Goal: Complete application form

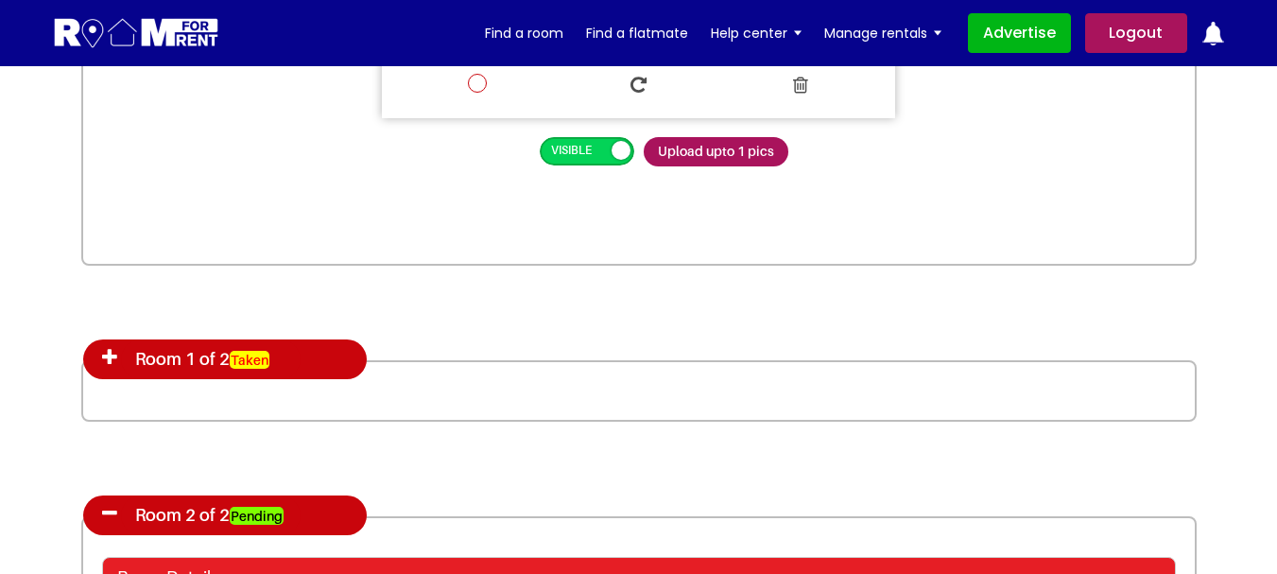
scroll to position [3024, 0]
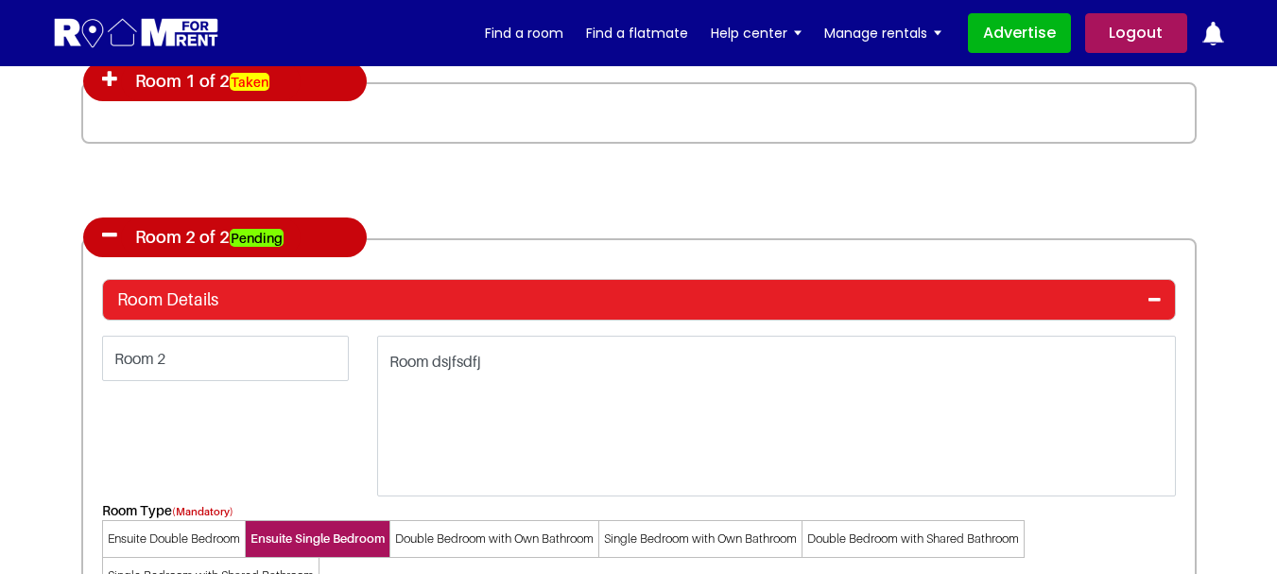
click at [107, 79] on icon at bounding box center [109, 79] width 15 height 19
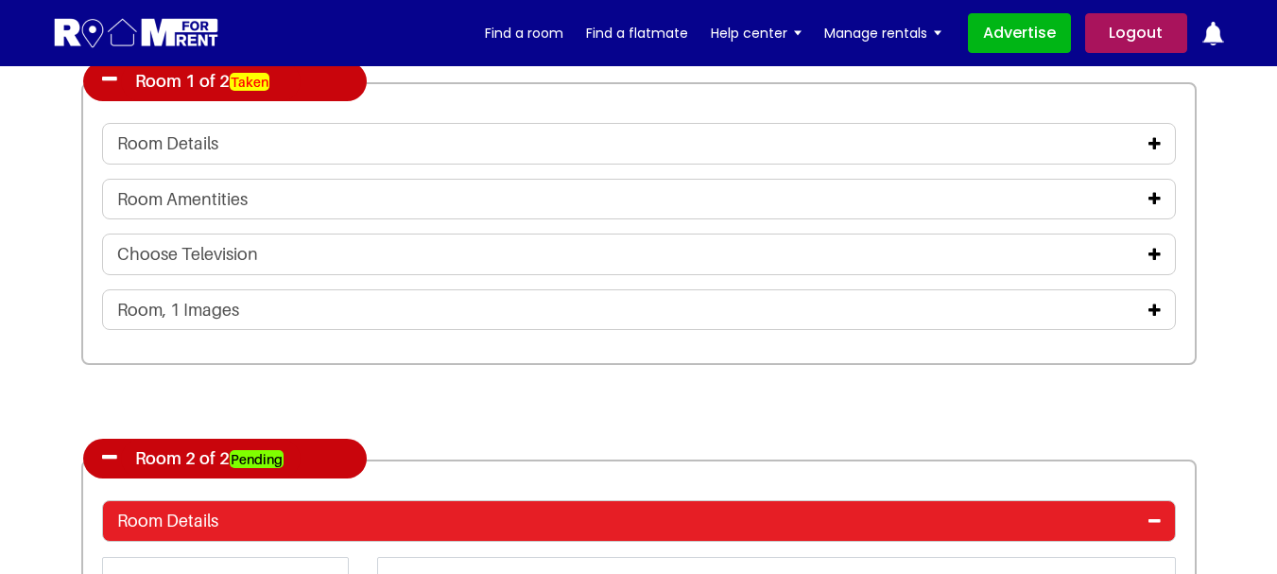
click at [1158, 138] on icon at bounding box center [1154, 143] width 12 height 15
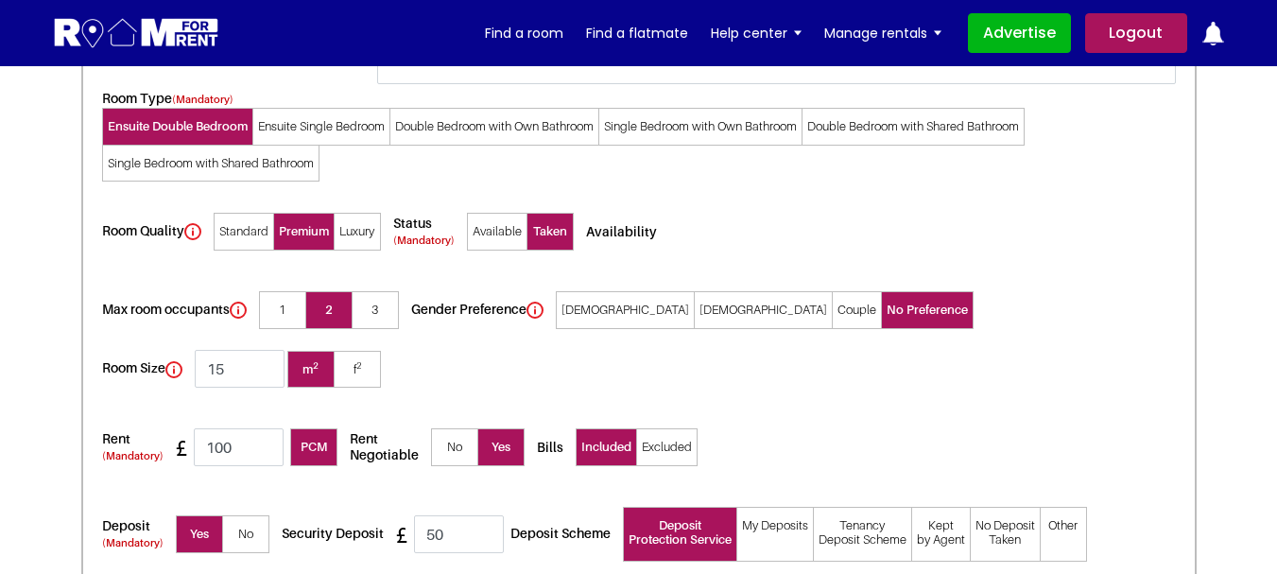
scroll to position [3307, 0]
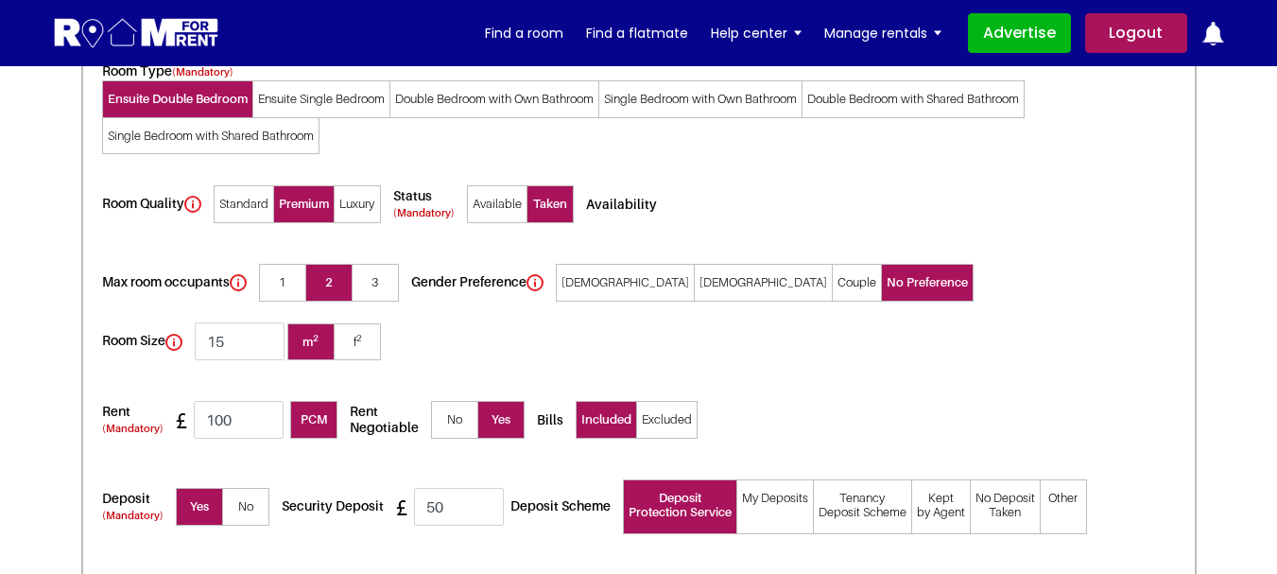
click at [251, 488] on span "No" at bounding box center [245, 507] width 47 height 38
click at [0, 0] on input"] "No" at bounding box center [0, 0] width 0 height 0
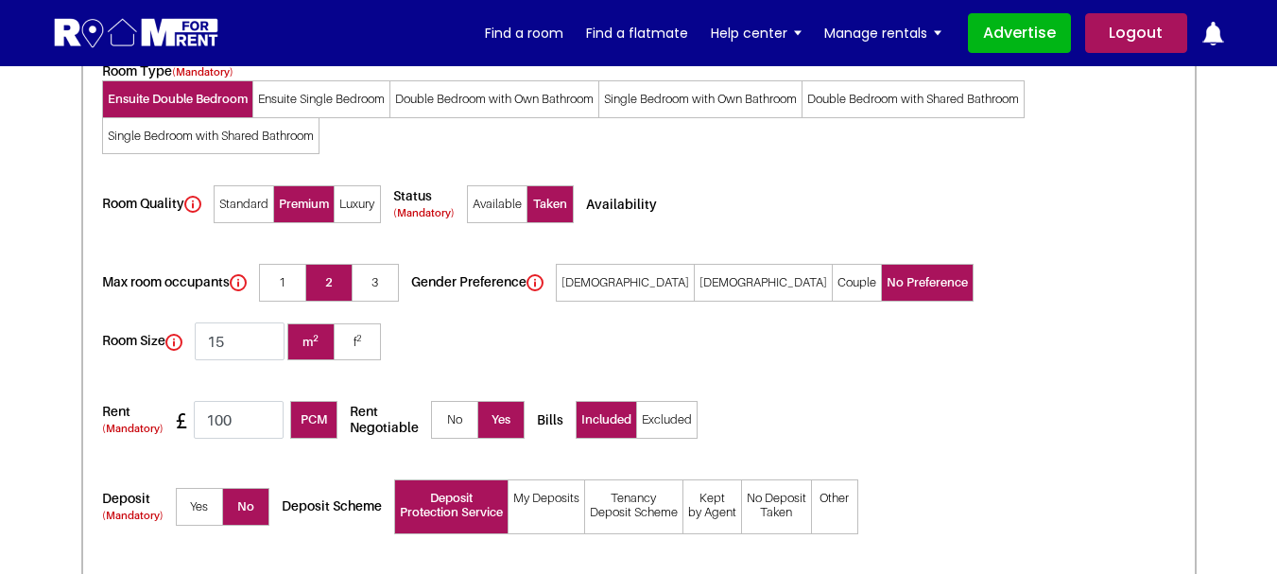
click at [183, 488] on span "Yes" at bounding box center [199, 507] width 47 height 38
click at [0, 0] on input"] "Yes" at bounding box center [0, 0] width 0 height 0
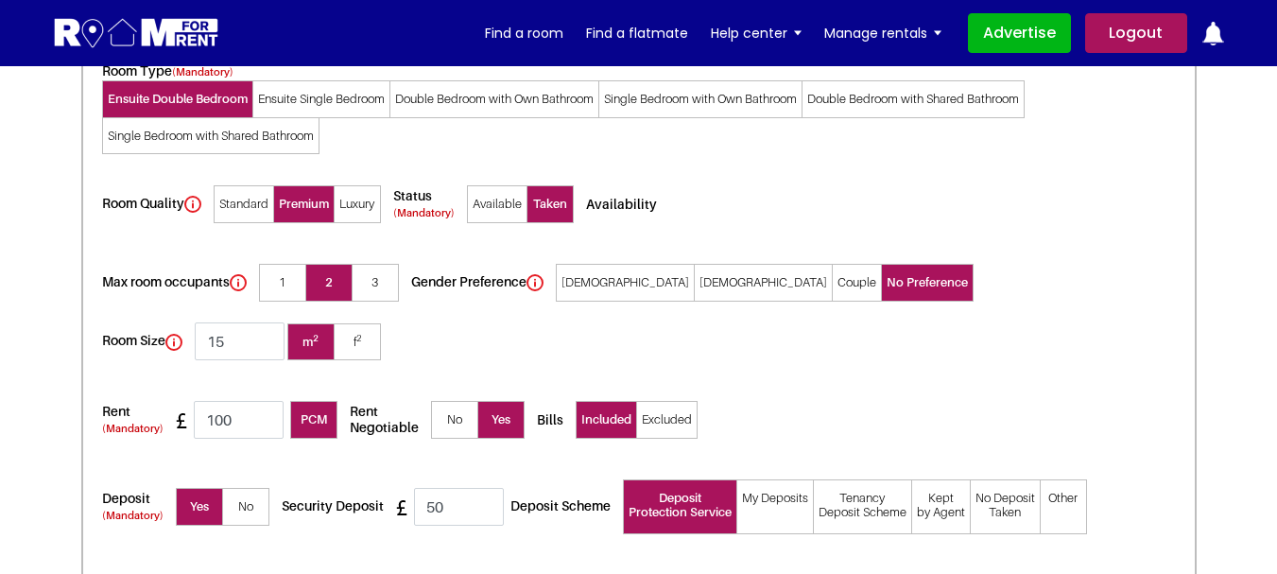
click at [247, 488] on span "No" at bounding box center [245, 507] width 47 height 38
click at [0, 0] on input"] "No" at bounding box center [0, 0] width 0 height 0
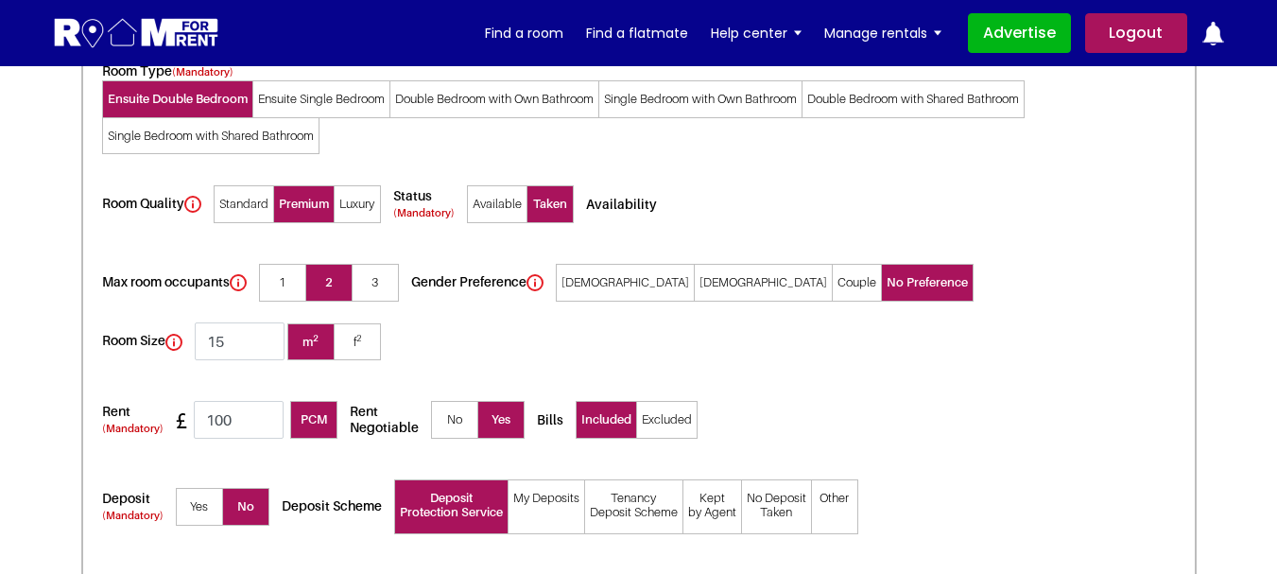
click at [203, 488] on span "Yes" at bounding box center [199, 507] width 47 height 38
click at [0, 0] on input"] "Yes" at bounding box center [0, 0] width 0 height 0
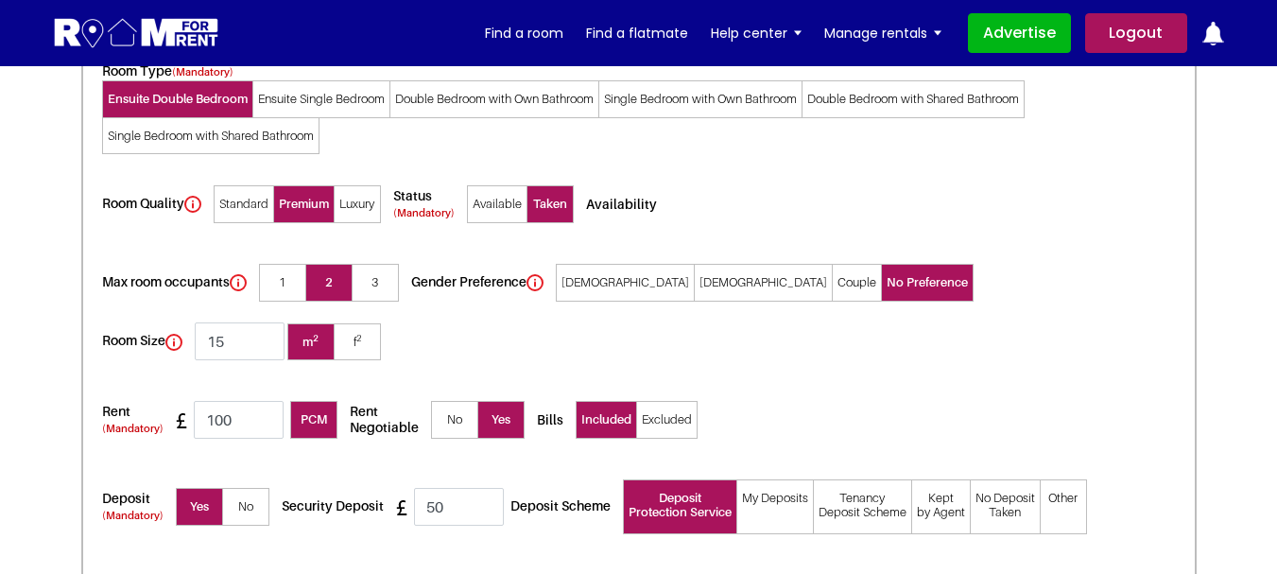
click at [234, 488] on span "No" at bounding box center [245, 507] width 47 height 38
click at [0, 0] on input"] "No" at bounding box center [0, 0] width 0 height 0
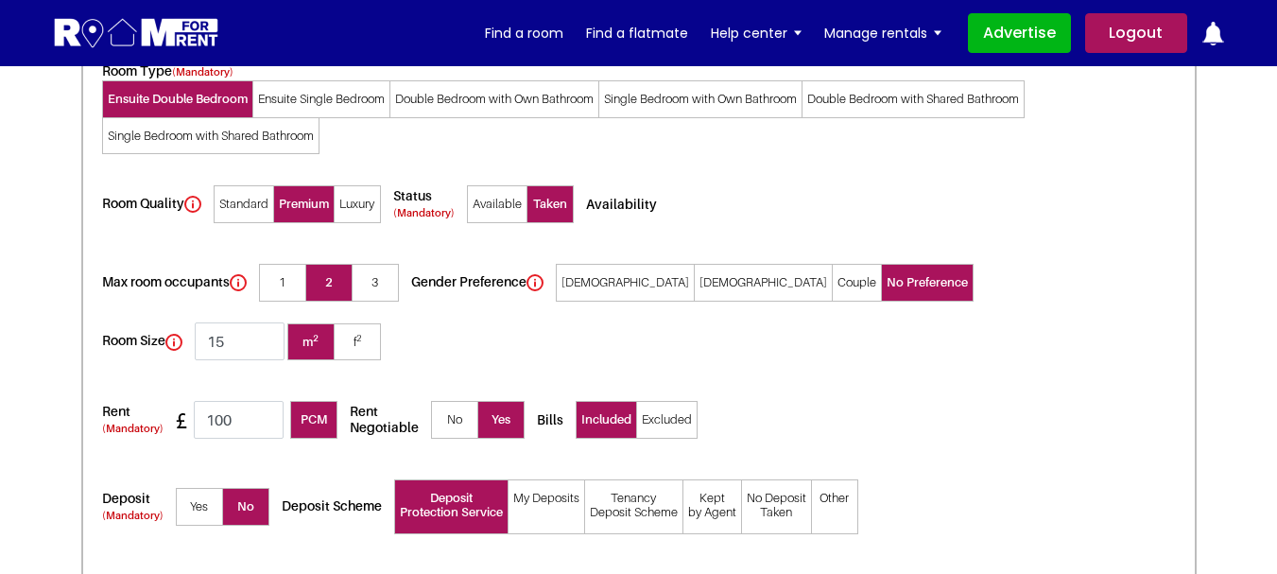
click at [198, 488] on span "Yes" at bounding box center [199, 507] width 47 height 38
click at [0, 0] on input"] "Yes" at bounding box center [0, 0] width 0 height 0
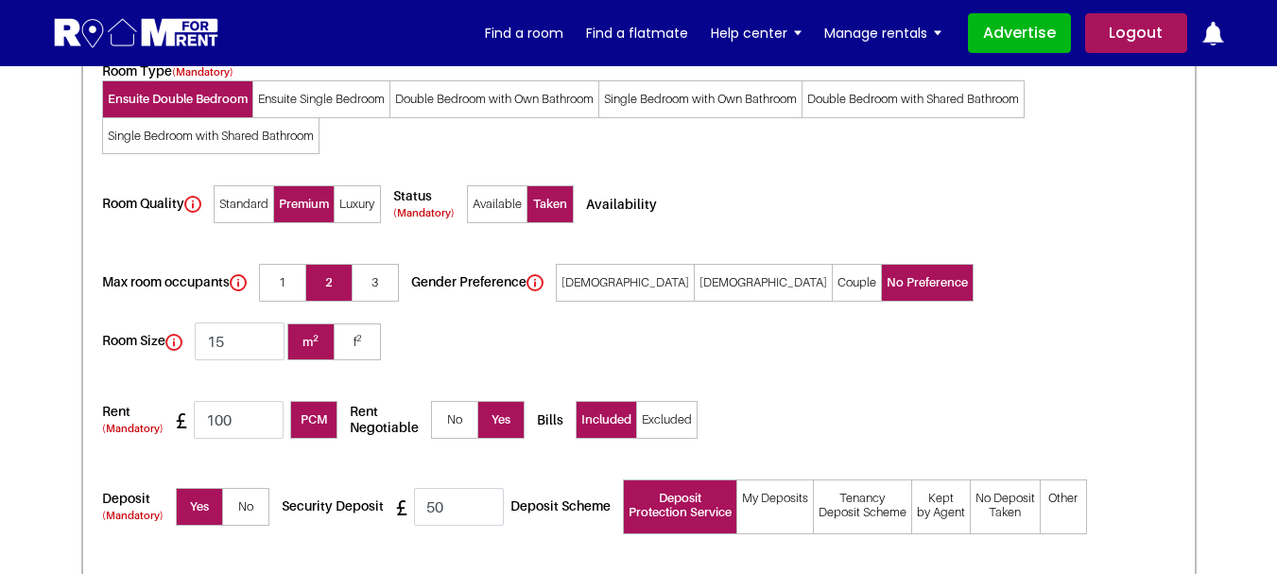
click at [257, 488] on span "No" at bounding box center [245, 507] width 47 height 38
click at [0, 0] on input"] "No" at bounding box center [0, 0] width 0 height 0
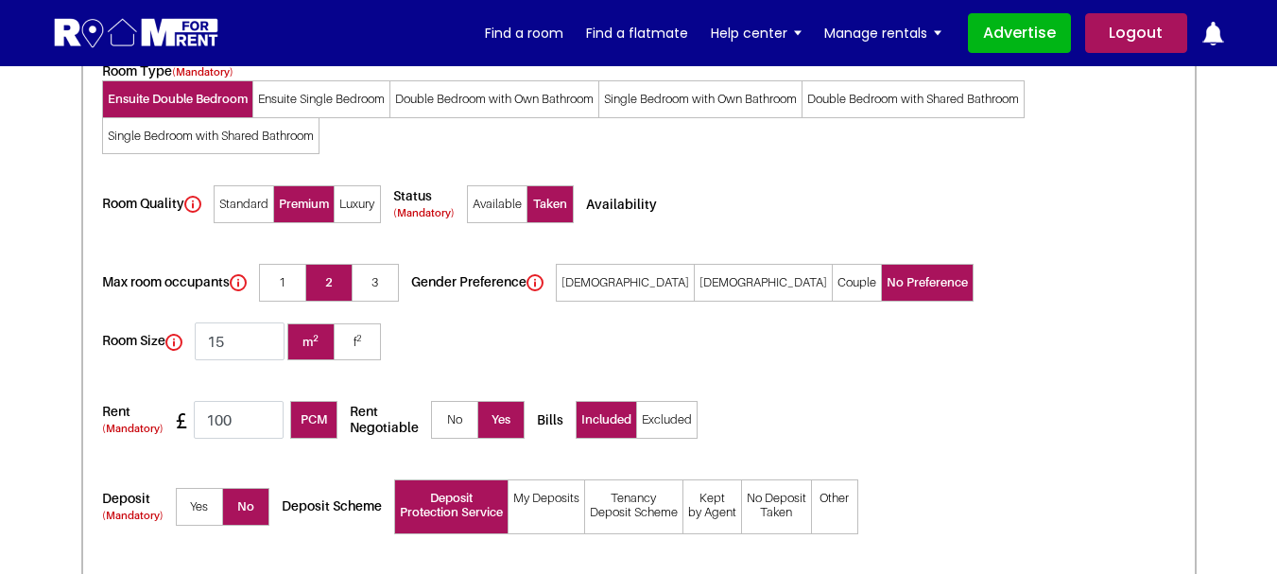
click at [208, 488] on span "Yes" at bounding box center [199, 507] width 47 height 38
click at [0, 0] on input"] "Yes" at bounding box center [0, 0] width 0 height 0
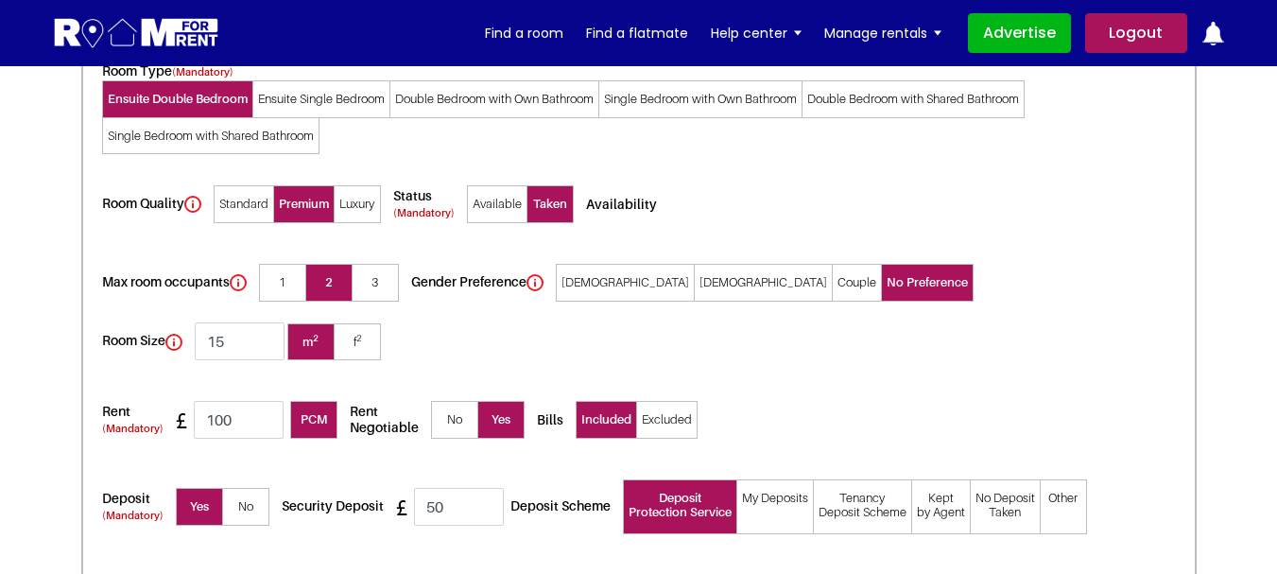
click at [247, 488] on span "No" at bounding box center [245, 507] width 47 height 38
click at [0, 0] on input"] "No" at bounding box center [0, 0] width 0 height 0
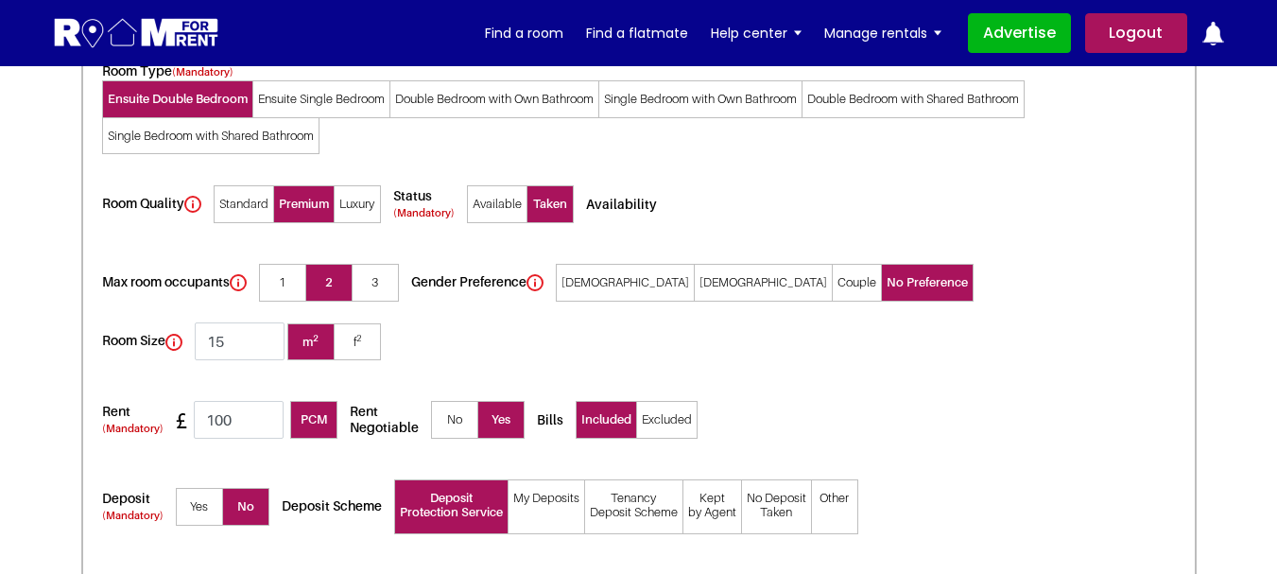
click at [203, 488] on span "Yes" at bounding box center [199, 507] width 47 height 38
click at [0, 0] on input"] "Yes" at bounding box center [0, 0] width 0 height 0
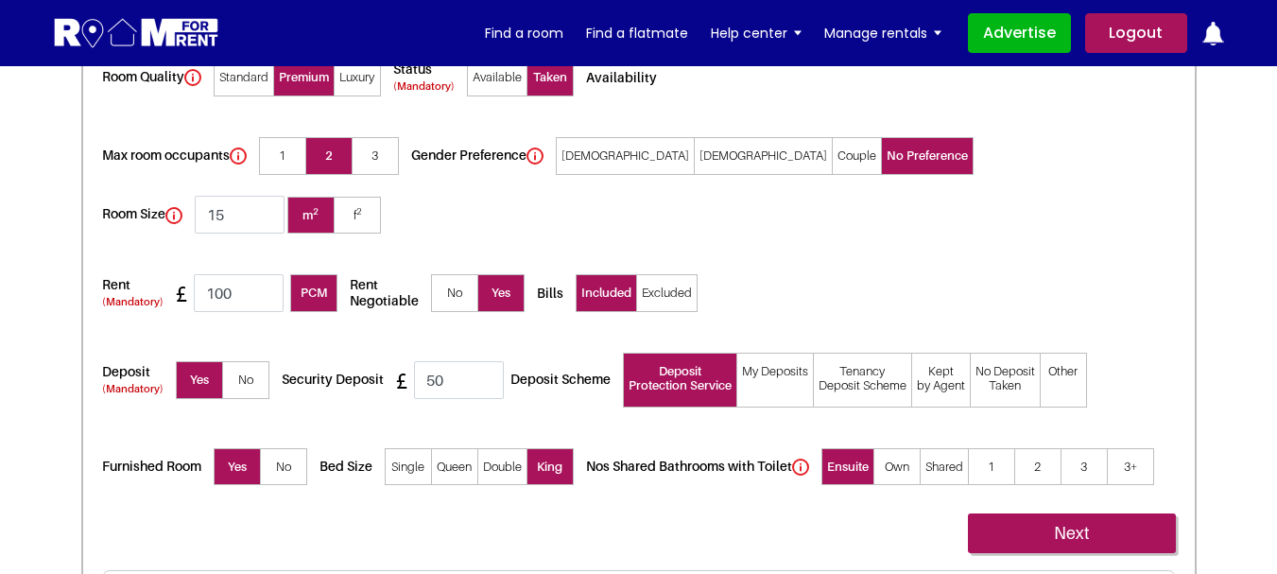
scroll to position [3402, 0]
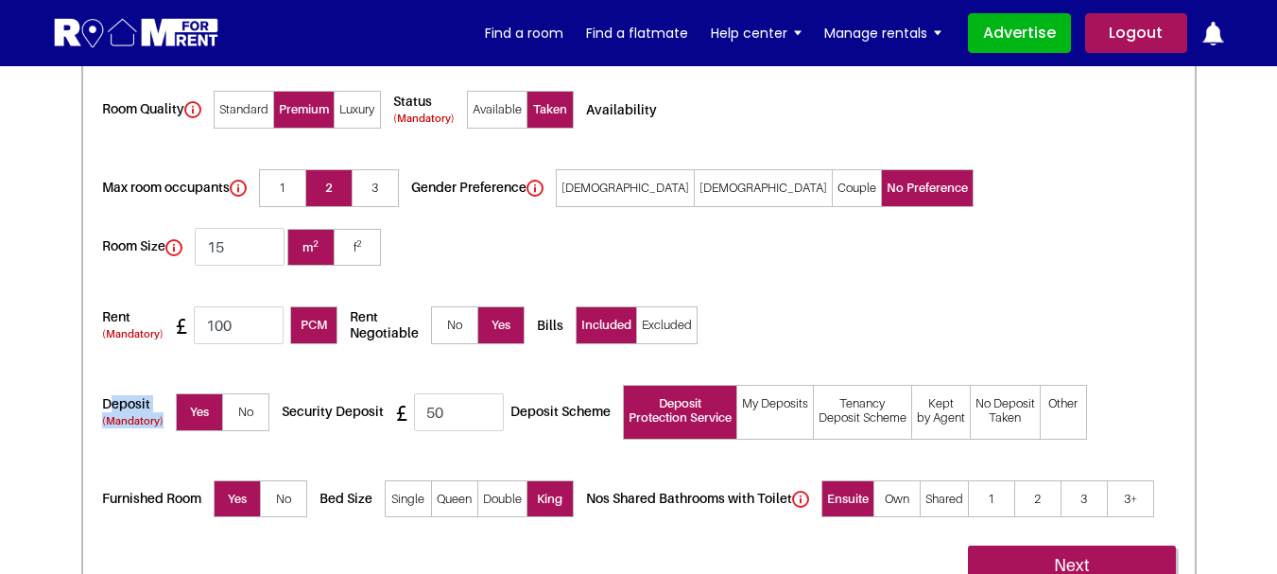
drag, startPoint x: 147, startPoint y: 358, endPoint x: 110, endPoint y: 344, distance: 40.4
click at [110, 396] on h5 "Deposit (Mandatory)" at bounding box center [137, 412] width 71 height 32
click at [123, 373] on div "Deposit (Mandatory) Yes No Security Deposit 50 Deposit Scheme Deposit My Deposi…" at bounding box center [599, 420] width 994 height 95
drag, startPoint x: 119, startPoint y: 339, endPoint x: 98, endPoint y: 340, distance: 20.8
click at [98, 340] on div "Room 1 of 2 Taken Room Details Room 1 this is first room 1" at bounding box center [638, 246] width 1115 height 1084
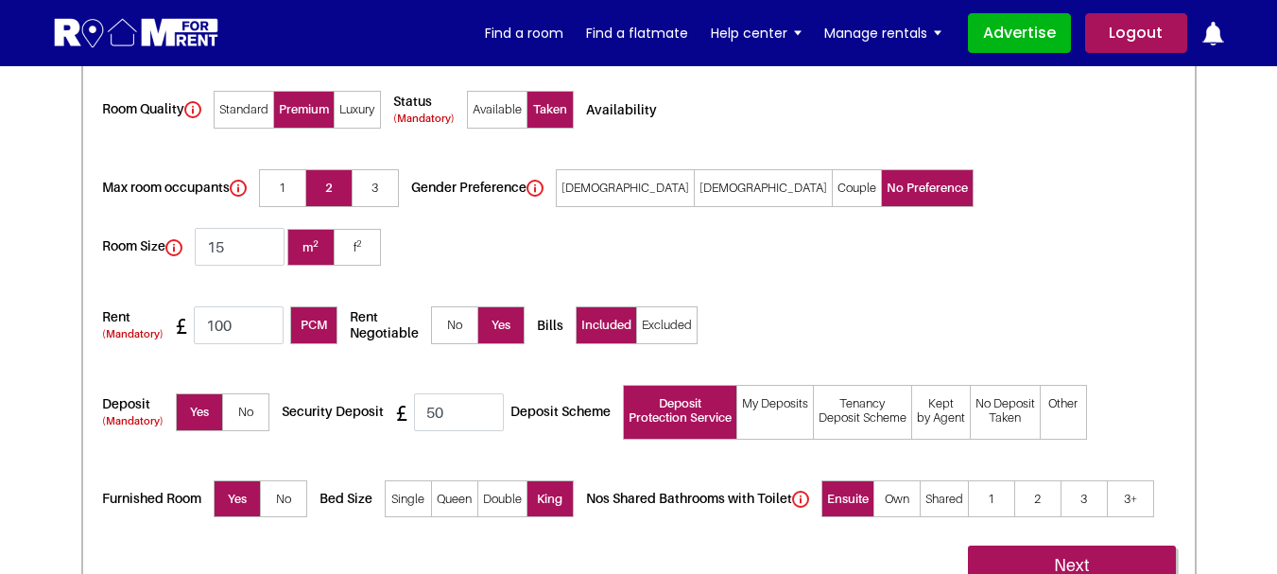
click at [156, 396] on h5 "Deposit (Mandatory)" at bounding box center [137, 412] width 71 height 32
drag, startPoint x: 153, startPoint y: 344, endPoint x: 98, endPoint y: 343, distance: 54.8
click at [98, 343] on div "Room 1 of 2 Taken Room Details Room 1 this is first room 1" at bounding box center [638, 246] width 1115 height 1084
copy h5 "Deposit"
drag, startPoint x: 158, startPoint y: 362, endPoint x: 81, endPoint y: 364, distance: 76.6
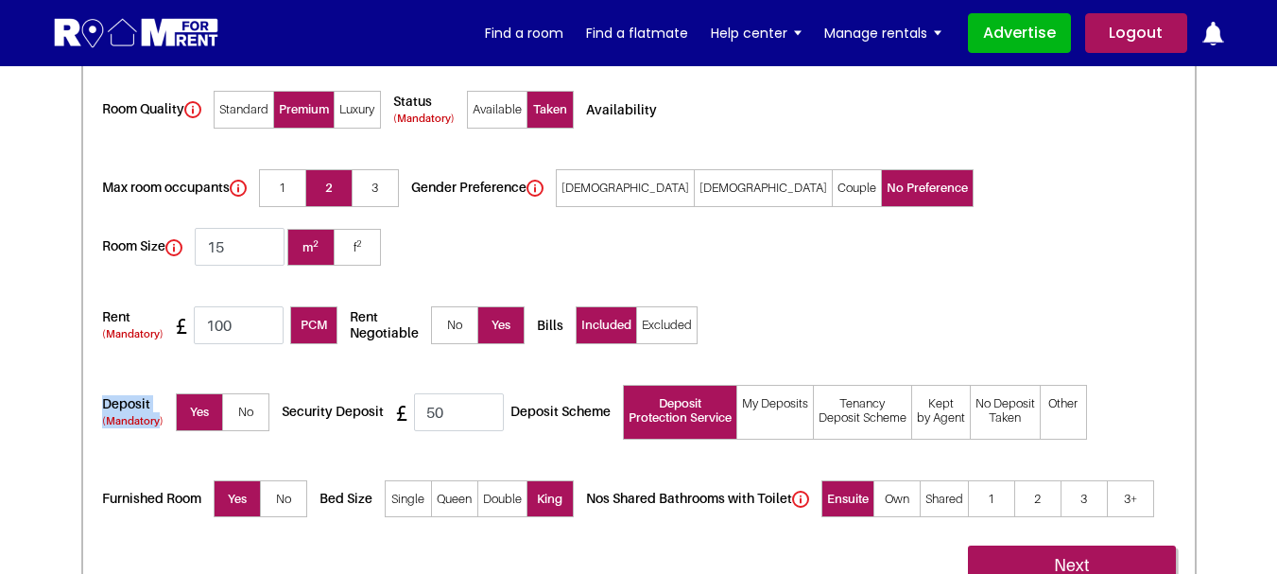
click at [160, 373] on div "Deposit (Mandatory) Yes No Security Deposit 50 Deposit Scheme Deposit My Deposi…" at bounding box center [599, 420] width 994 height 95
drag, startPoint x: 165, startPoint y: 363, endPoint x: 102, endPoint y: 362, distance: 63.3
click at [102, 396] on h5 "Deposit (Mandatory)" at bounding box center [137, 412] width 71 height 32
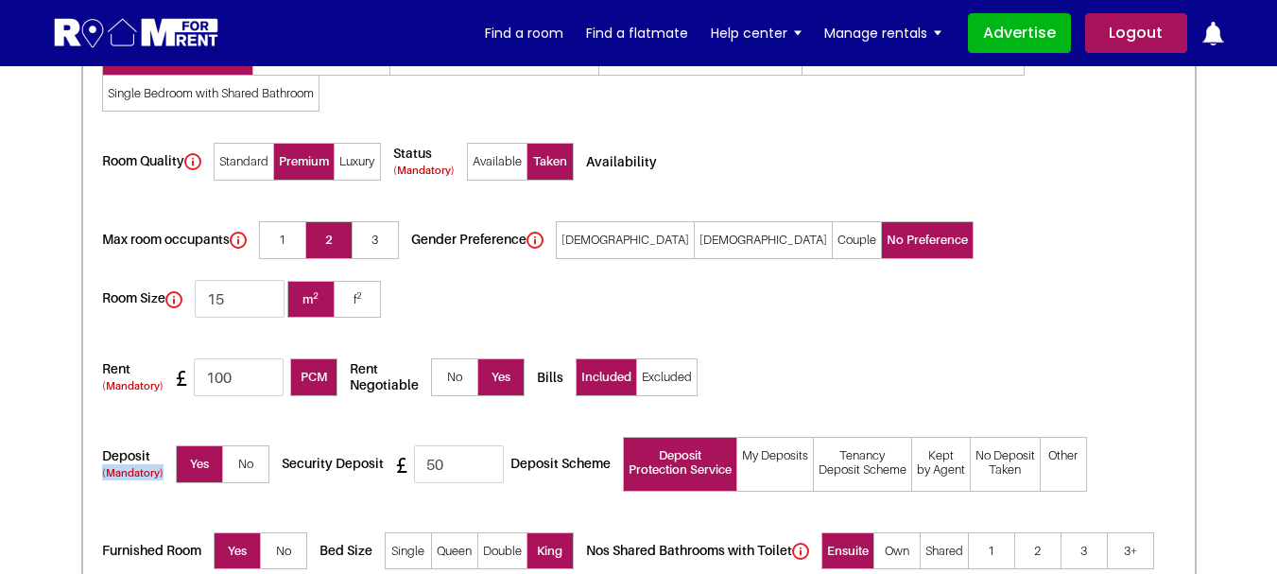
scroll to position [3307, 0]
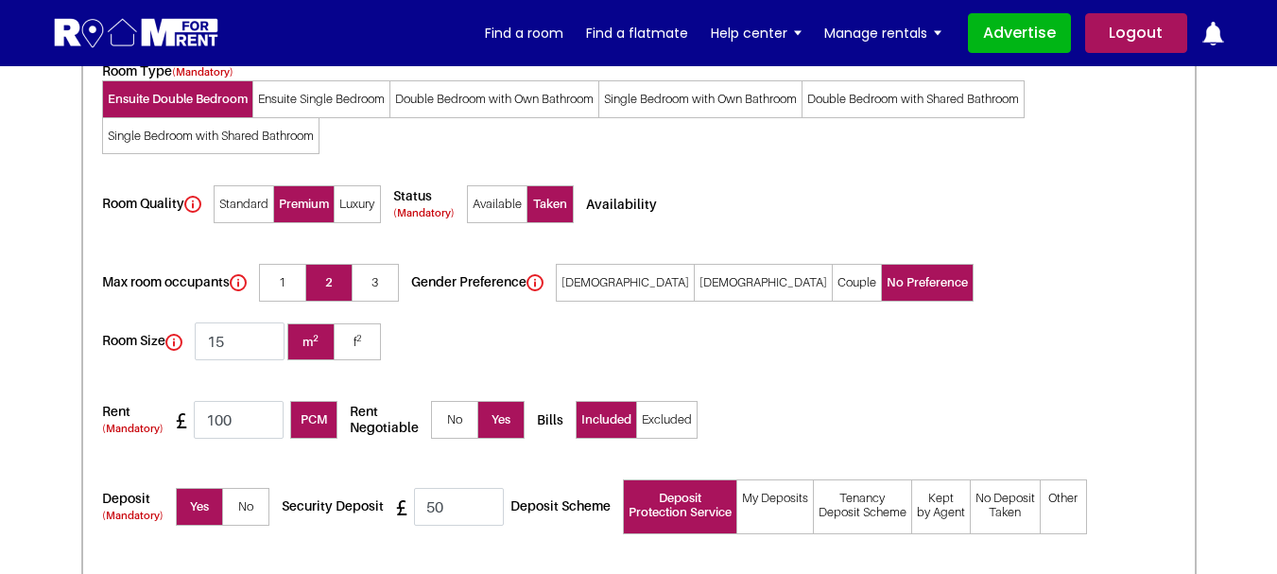
click at [655, 401] on span "Excluded" at bounding box center [666, 420] width 61 height 38
click at [0, 0] on input "Excluded" at bounding box center [0, 0] width 0 height 0
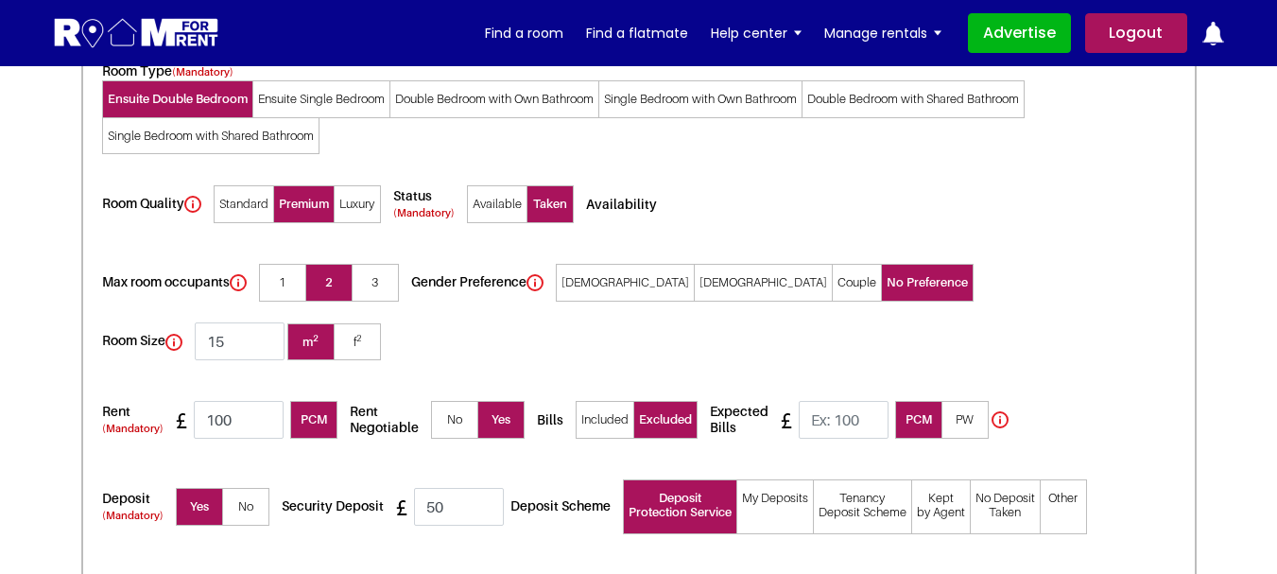
click at [609, 401] on span "Included" at bounding box center [604, 420] width 59 height 38
click at [0, 0] on input "Included" at bounding box center [0, 0] width 0 height 0
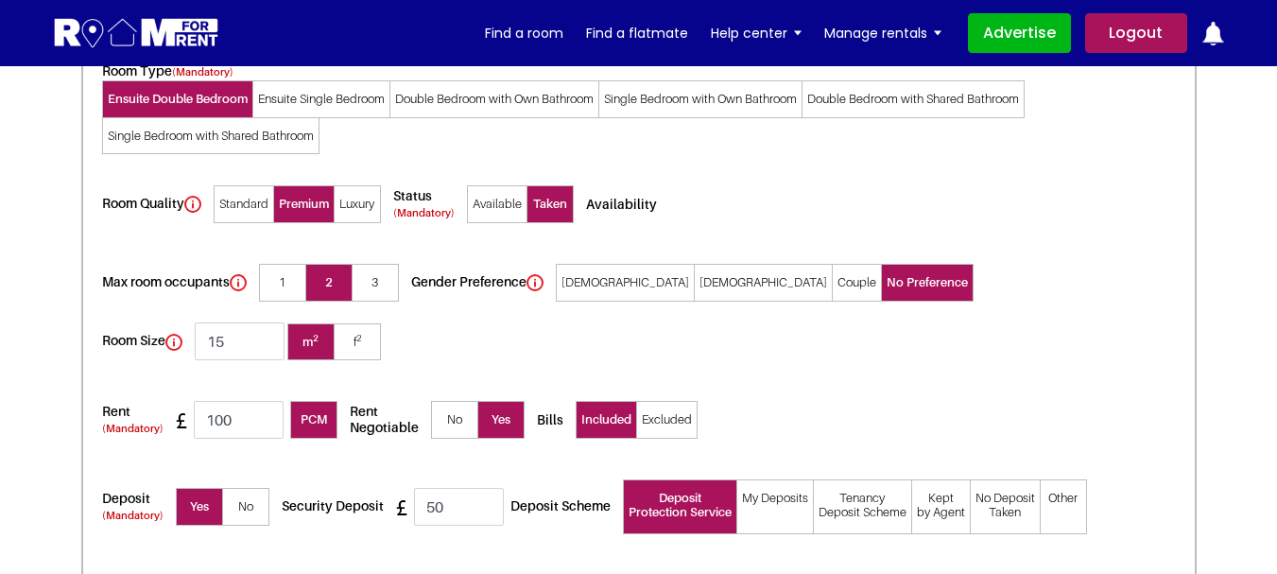
click at [649, 401] on span "Excluded" at bounding box center [666, 420] width 61 height 38
click at [0, 0] on input "Excluded" at bounding box center [0, 0] width 0 height 0
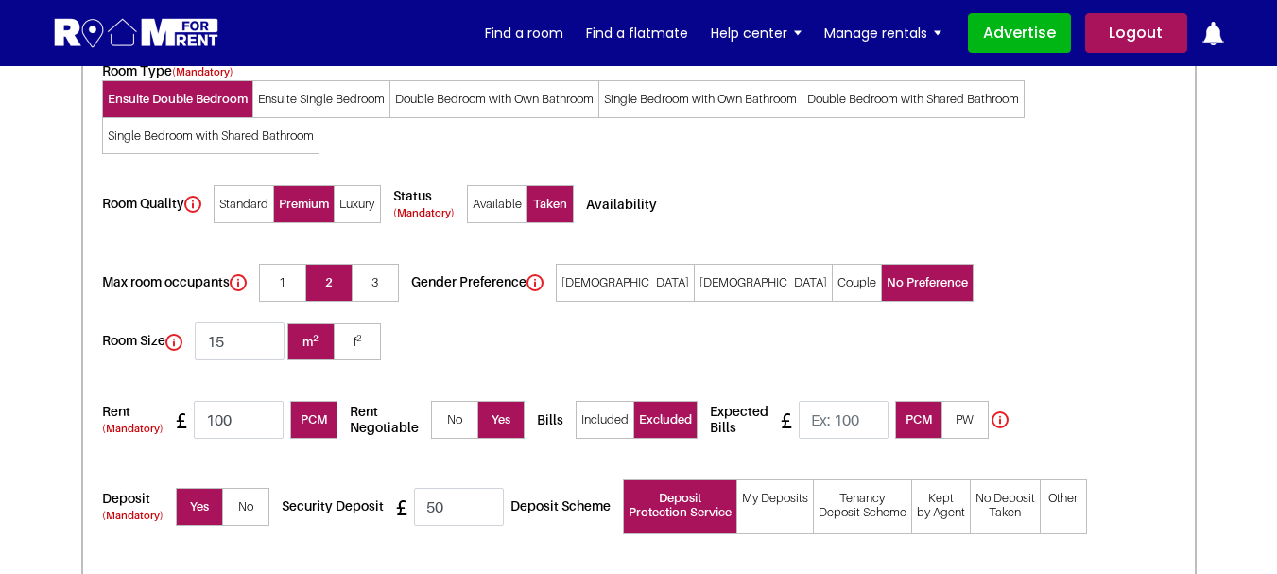
click at [840, 207] on div "Room Quality Standard Premium Luxury Status Taken" at bounding box center [638, 408] width 1073 height 467
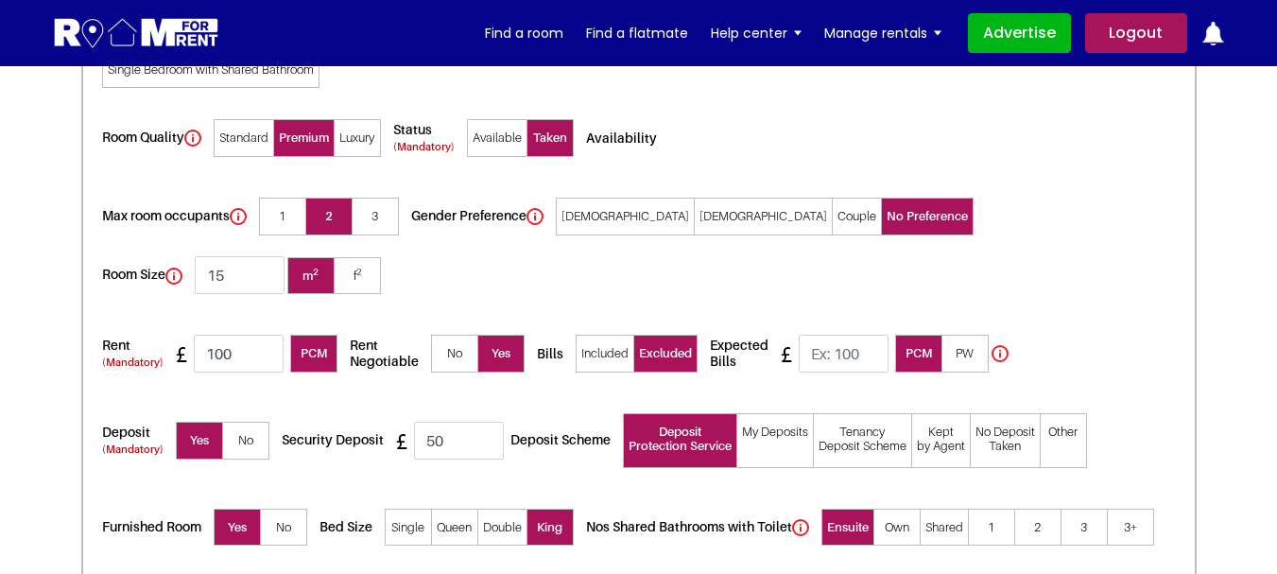
scroll to position [3402, 0]
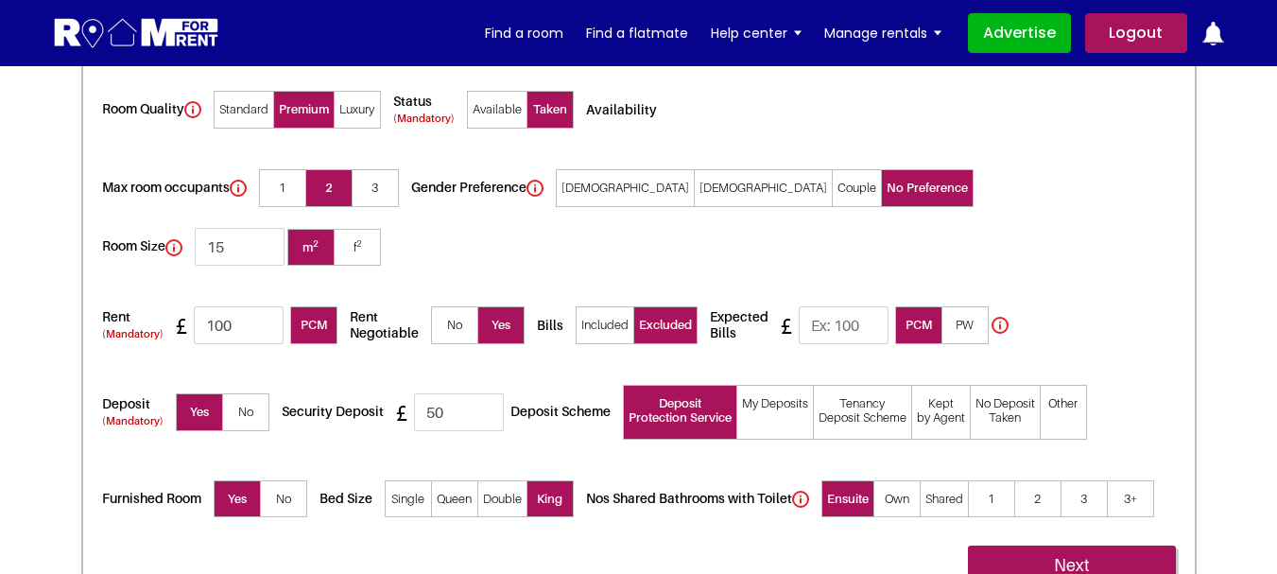
click at [599, 306] on span "Included" at bounding box center [604, 325] width 59 height 38
click at [0, 0] on input "Included" at bounding box center [0, 0] width 0 height 0
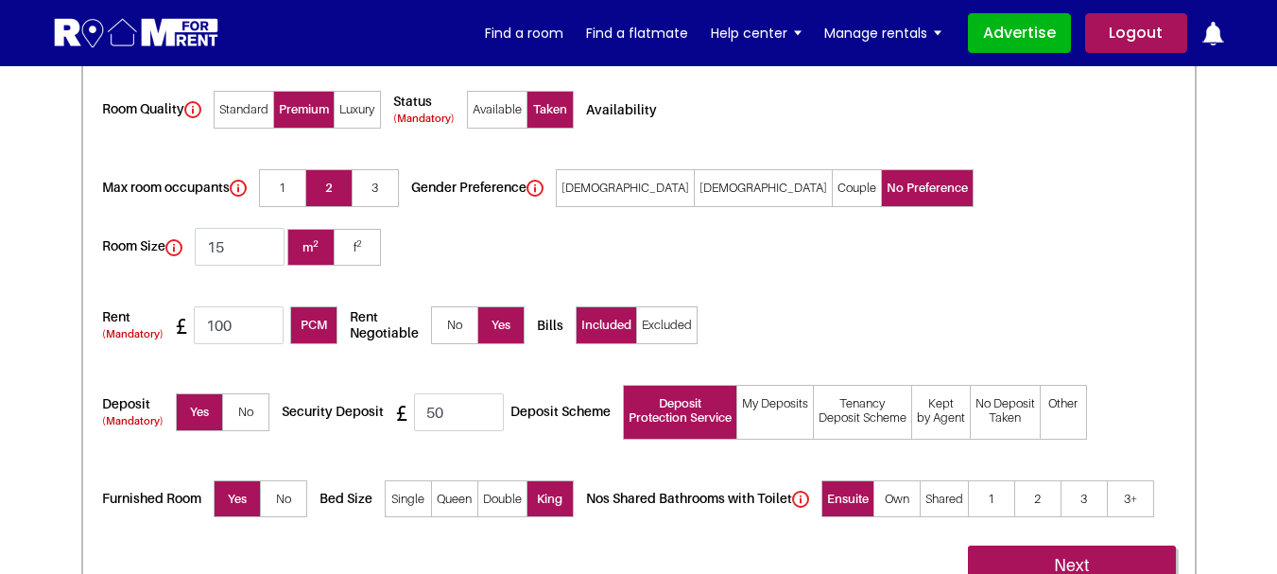
click at [670, 306] on span "Excluded" at bounding box center [666, 325] width 61 height 38
click at [0, 0] on input "Excluded" at bounding box center [0, 0] width 0 height 0
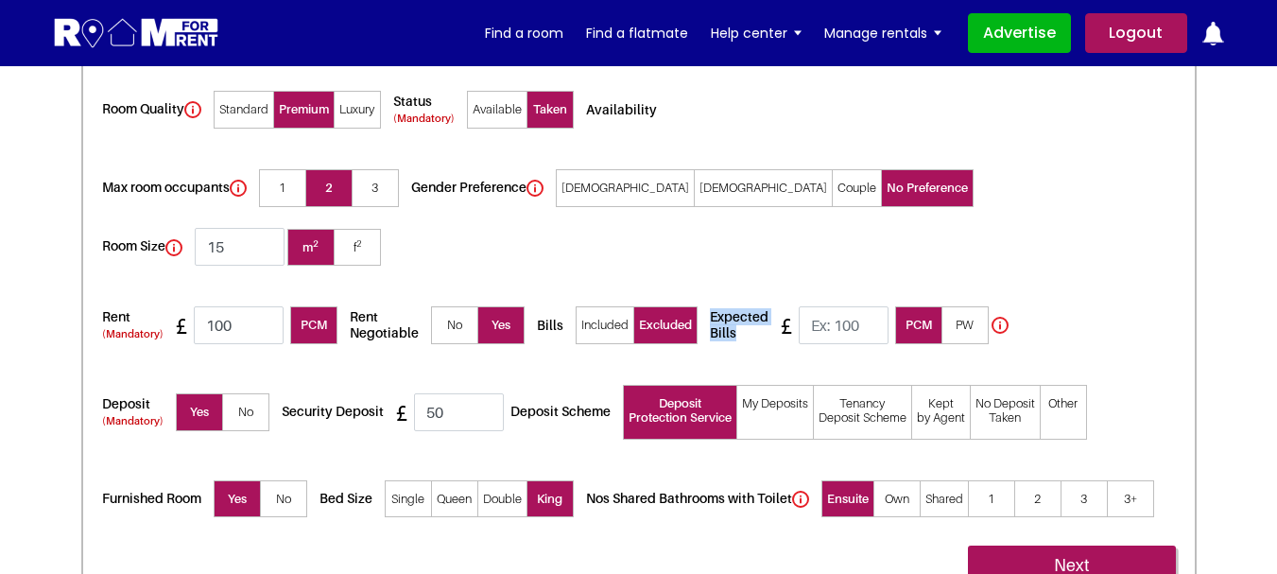
drag, startPoint x: 741, startPoint y: 274, endPoint x: 709, endPoint y: 260, distance: 35.1
click at [710, 309] on h5 "Expected Bills" at bounding box center [744, 325] width 68 height 32
copy h5 "Expected Bills"
click at [815, 298] on div "Rent (Mandatory) 100 PCM Rent Negotiable" at bounding box center [560, 335] width 916 height 78
